Goal: Complete application form

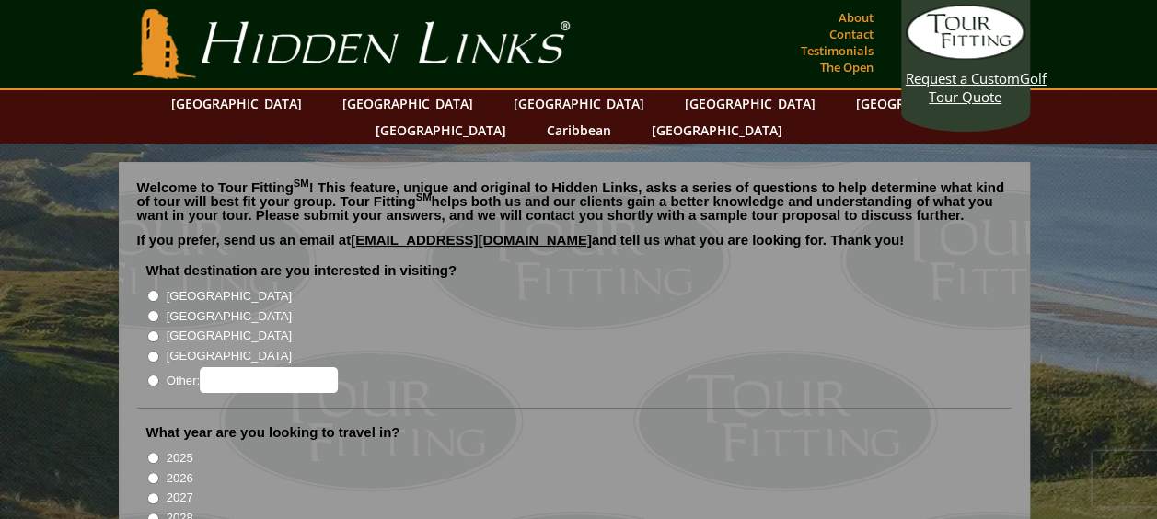
click at [153, 290] on input "[GEOGRAPHIC_DATA]" at bounding box center [153, 296] width 12 height 12
radio input "true"
click at [153, 472] on input "2026" at bounding box center [153, 478] width 12 height 12
radio input "true"
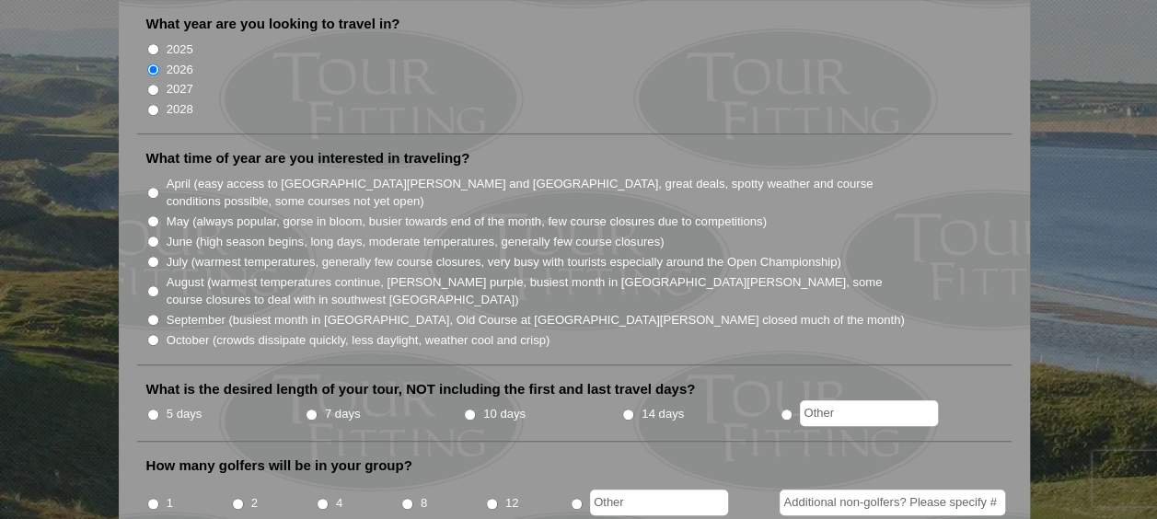
scroll to position [458, 0]
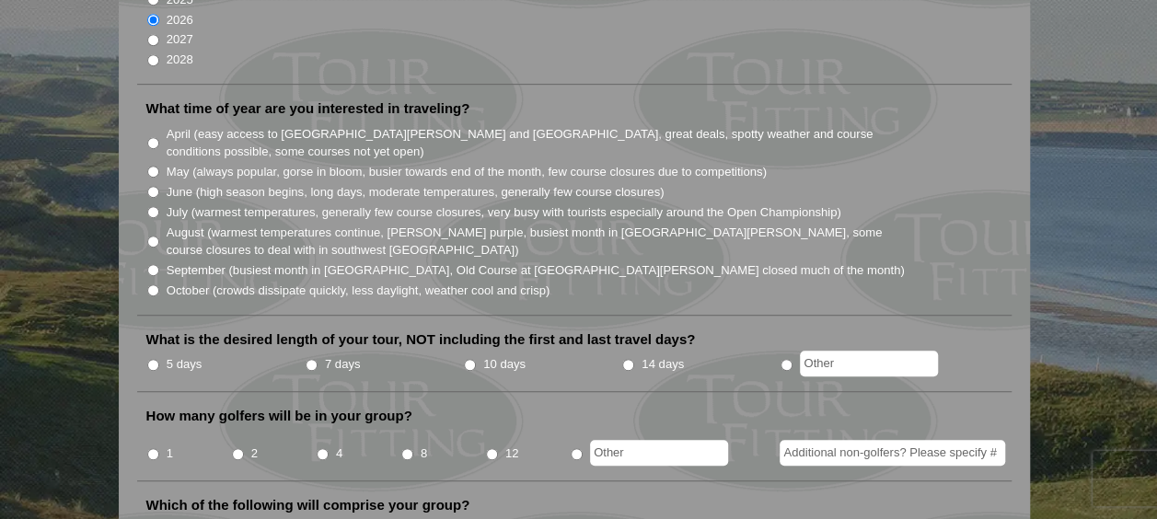
click at [150, 186] on input "June (high season begins, long days, moderate temperatures, generally few cours…" at bounding box center [153, 192] width 12 height 12
radio input "true"
click at [467, 359] on input "10 days" at bounding box center [470, 365] width 12 height 12
radio input "true"
click at [491, 448] on input "12" at bounding box center [492, 454] width 12 height 12
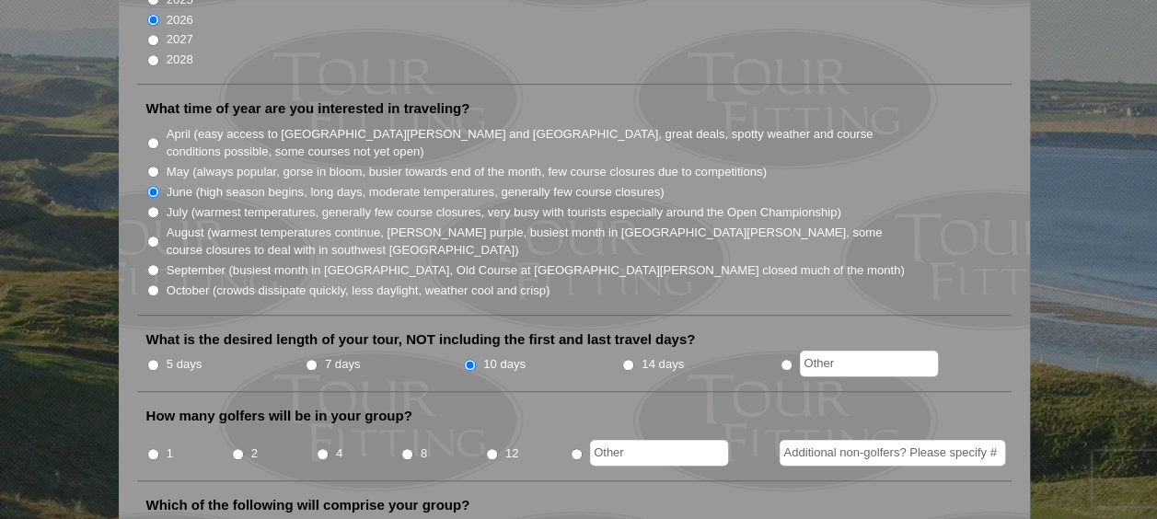
radio input "true"
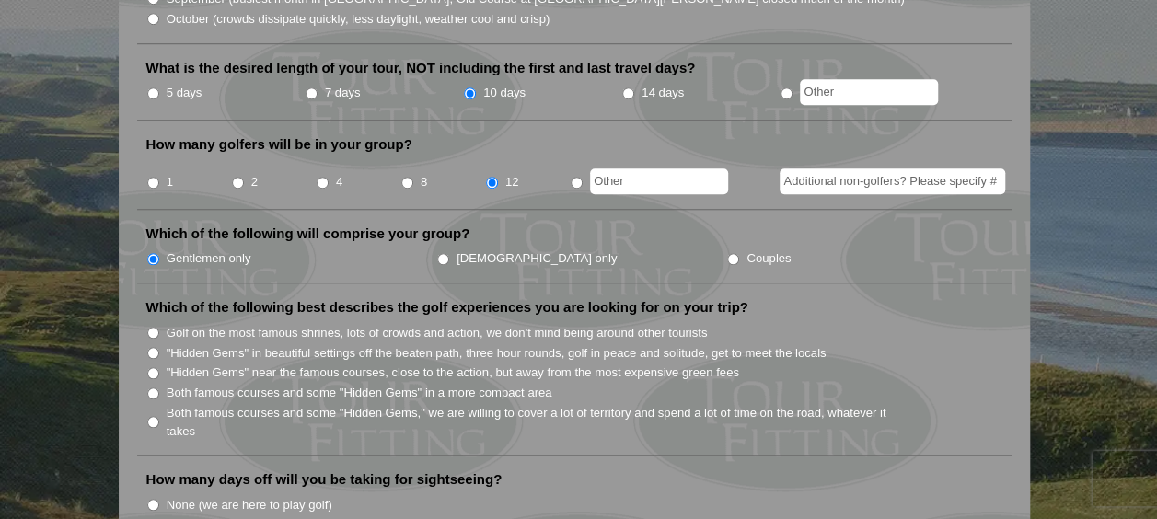
scroll to position [755, 0]
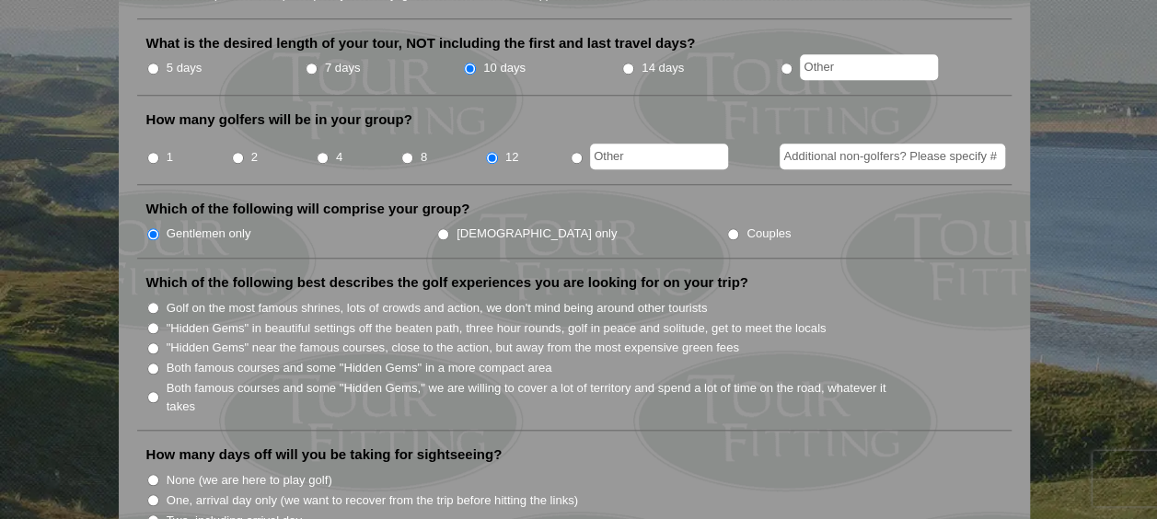
click at [153, 322] on input ""Hidden Gems" in beautiful settings off the beaten path, three hour rounds, gol…" at bounding box center [153, 328] width 12 height 12
radio input "true"
click at [150, 474] on input "None (we are here to play golf)" at bounding box center [153, 480] width 12 height 12
radio input "true"
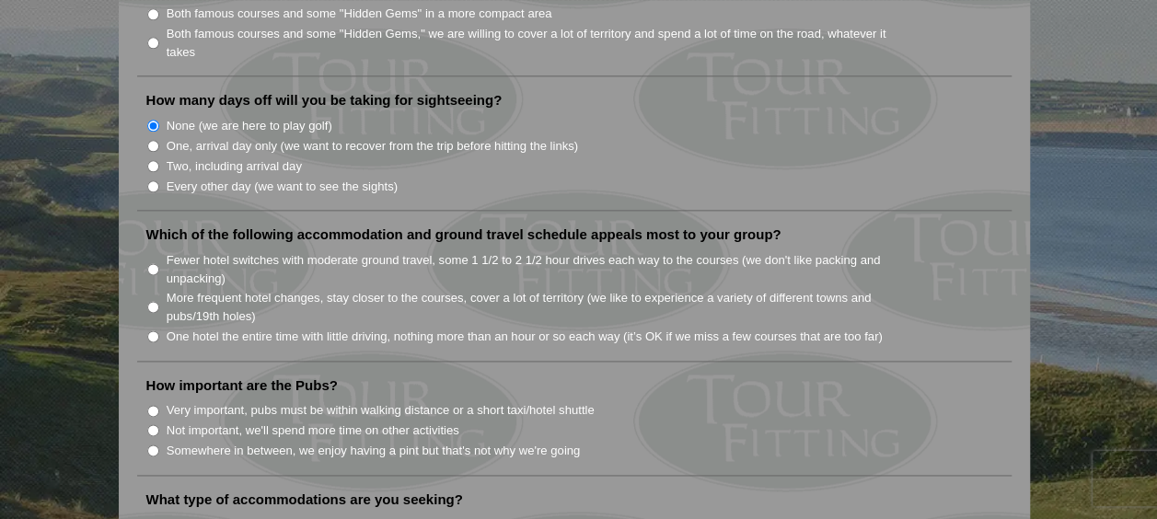
scroll to position [1117, 0]
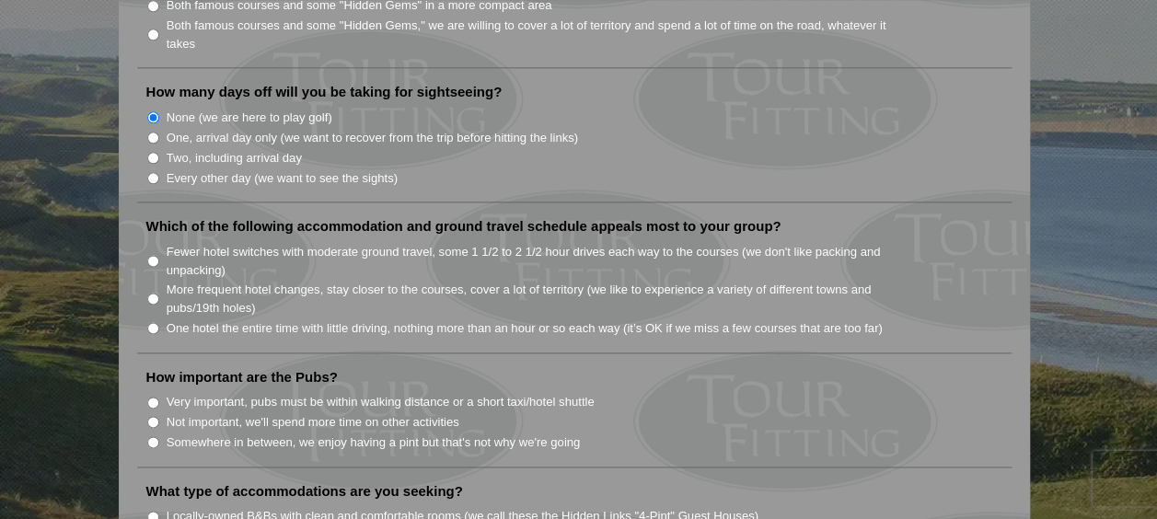
click at [151, 293] on input "More frequent hotel changes, stay closer to the courses, cover a lot of territo…" at bounding box center [153, 299] width 12 height 12
radio input "true"
click at [151, 397] on input "Very important, pubs must be within walking distance or a short taxi/hotel shut…" at bounding box center [153, 403] width 12 height 12
radio input "true"
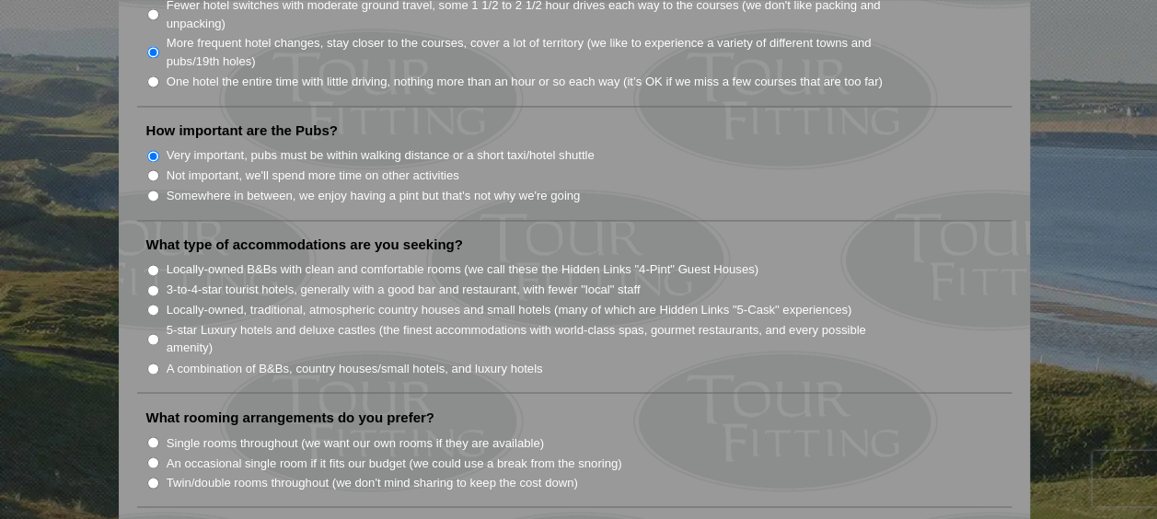
scroll to position [1368, 0]
